Goal: Find specific page/section: Find specific page/section

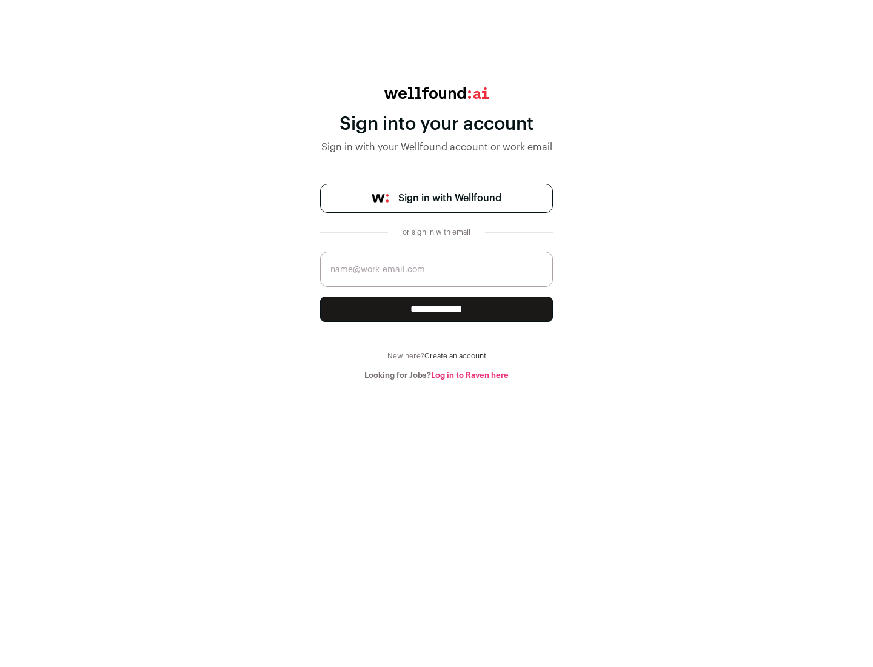
click at [449, 198] on span "Sign in with Wellfound" at bounding box center [449, 198] width 103 height 15
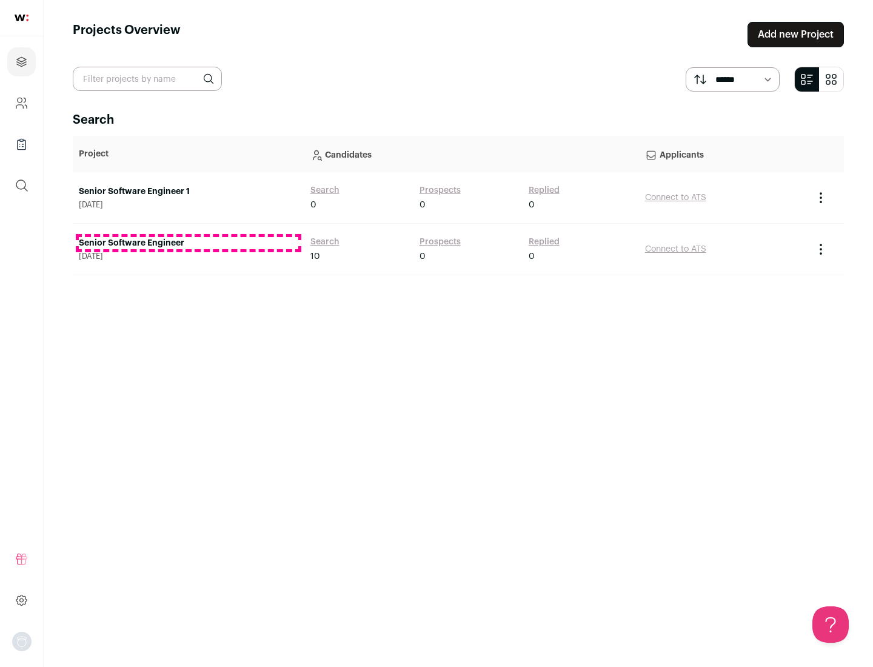
click at [188, 243] on link "Senior Software Engineer" at bounding box center [189, 243] width 220 height 12
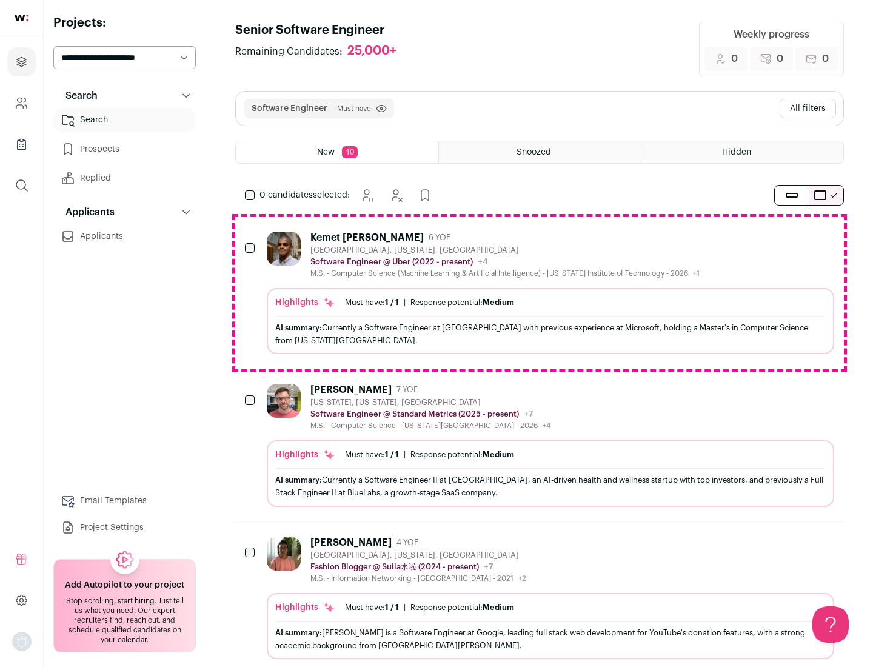
click at [540, 293] on div "Highlights Must have: 1 / 1 How many must haves have been fulfilled? | Response…" at bounding box center [551, 321] width 568 height 66
